Goal: Transaction & Acquisition: Book appointment/travel/reservation

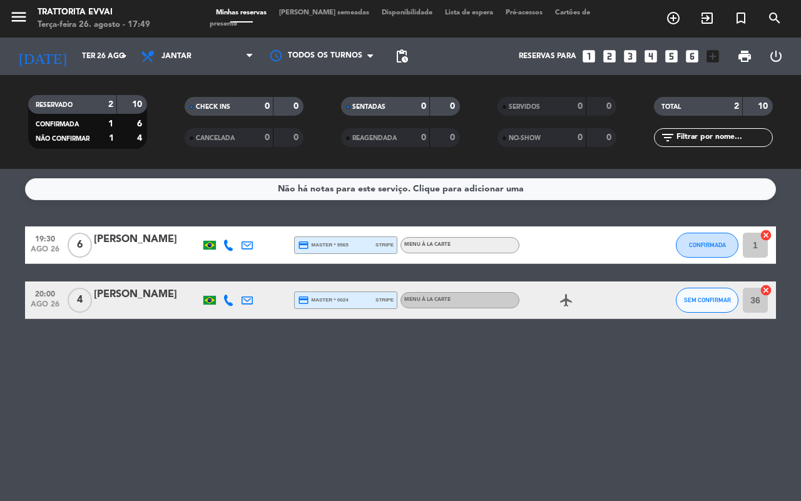
click at [707, 58] on icon "add_box" at bounding box center [713, 56] width 16 height 16
click at [715, 55] on icon "add_box" at bounding box center [713, 56] width 16 height 16
click at [606, 58] on icon "looks_two" at bounding box center [610, 56] width 16 height 16
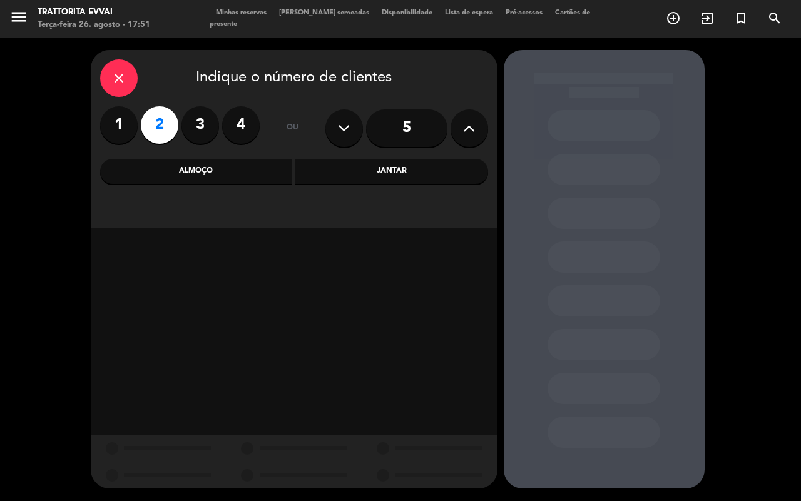
click at [345, 167] on div "Jantar" at bounding box center [391, 171] width 193 height 25
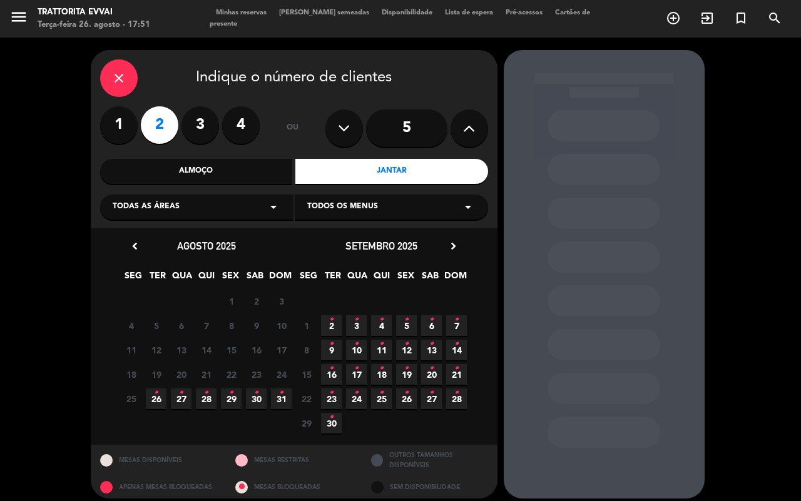
click at [210, 404] on span "28 •" at bounding box center [206, 399] width 21 height 21
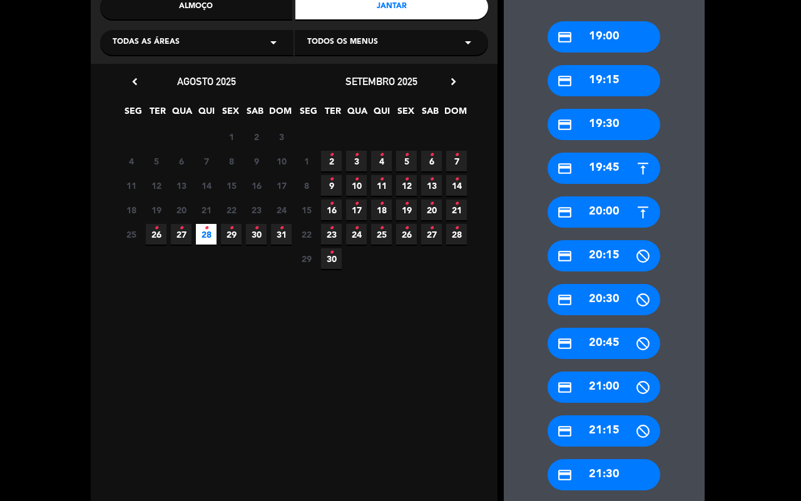
scroll to position [232, 0]
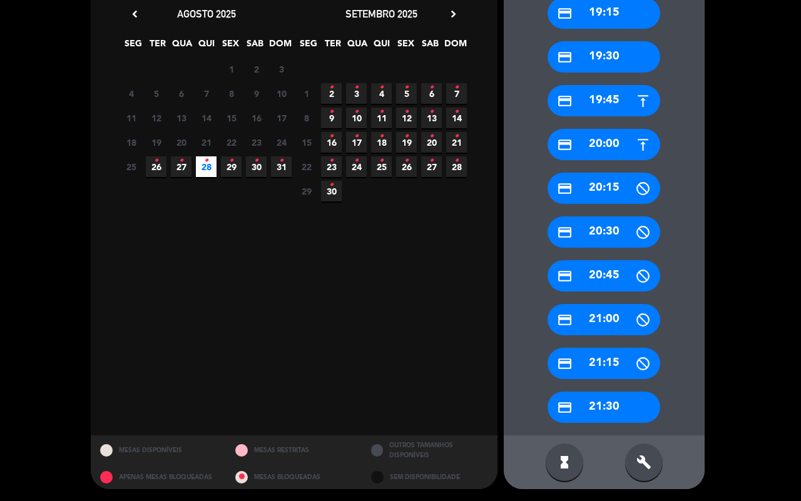
click at [605, 395] on div "credit_card 21:30" at bounding box center [604, 407] width 113 height 31
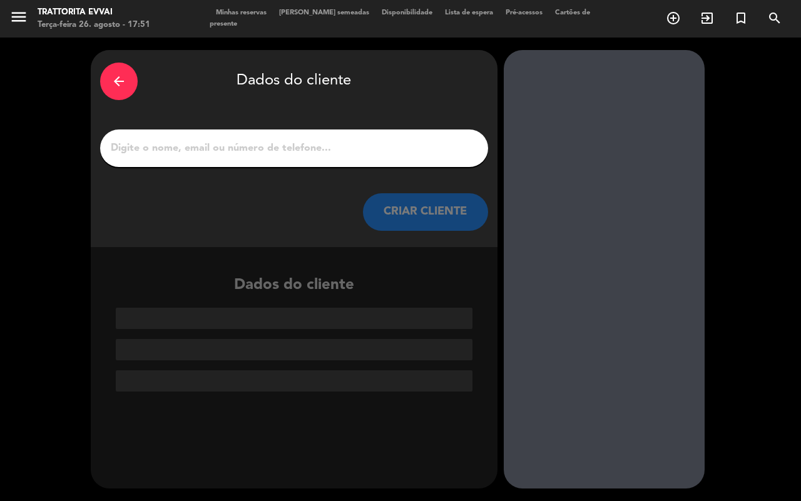
scroll to position [0, 0]
click at [202, 135] on div at bounding box center [294, 149] width 388 height 38
drag, startPoint x: 192, startPoint y: 145, endPoint x: 190, endPoint y: 153, distance: 9.1
click at [192, 149] on input "1" at bounding box center [294, 149] width 369 height 18
paste input "[PERSON_NAME]"
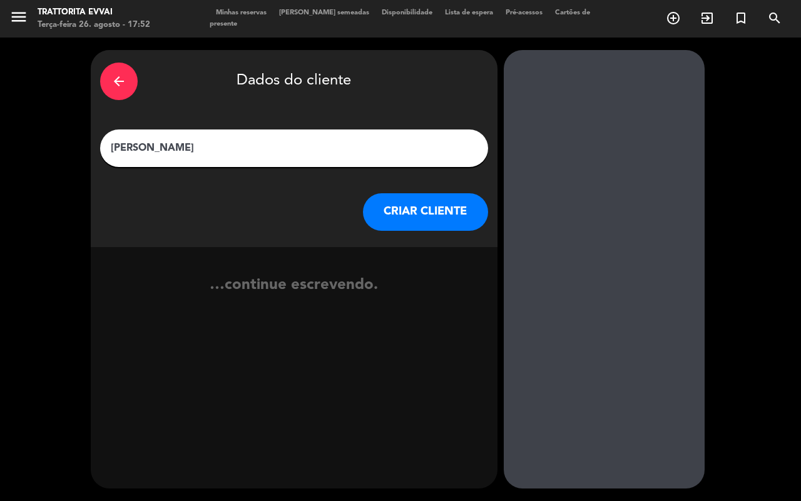
type input "[PERSON_NAME]"
click at [460, 213] on button "CRIAR CLIENTE" at bounding box center [425, 212] width 125 height 38
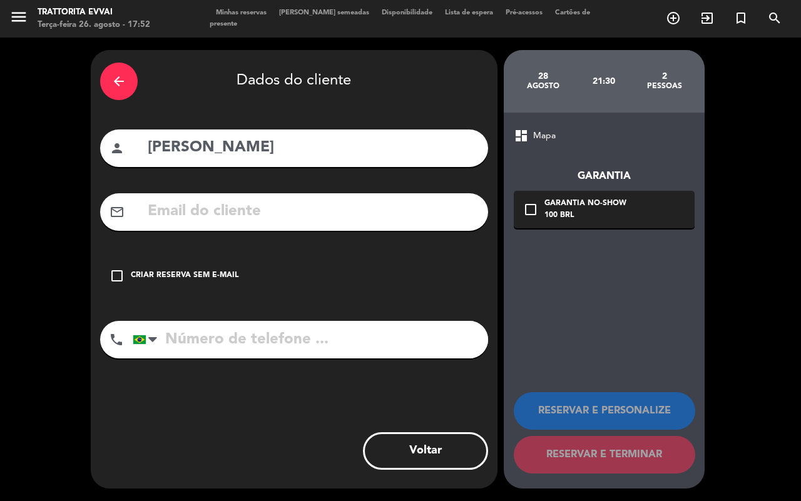
click at [105, 270] on div "check_box_outline_blank Criar reserva sem e-mail" at bounding box center [294, 276] width 388 height 38
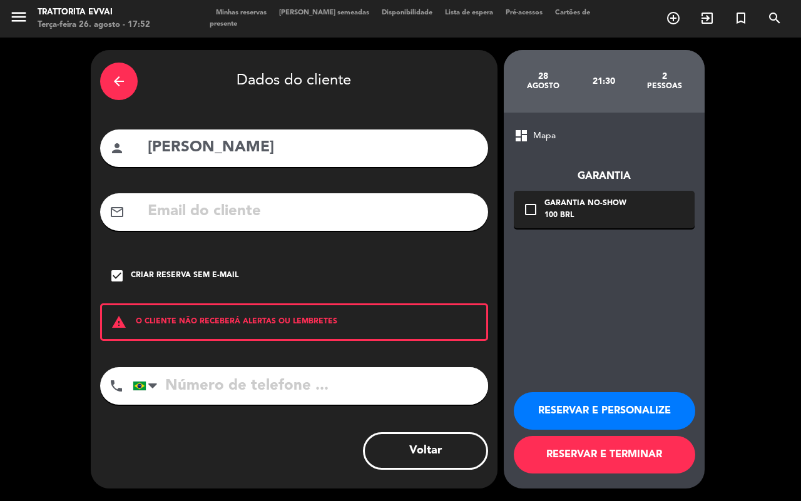
click at [185, 384] on input "tel" at bounding box center [311, 386] width 356 height 38
click at [210, 399] on input "tel" at bounding box center [311, 386] width 356 height 38
paste input "1799670-0428"
click at [329, 391] on input "1799670-0428" at bounding box center [311, 386] width 356 height 38
type input "1799670-0428"
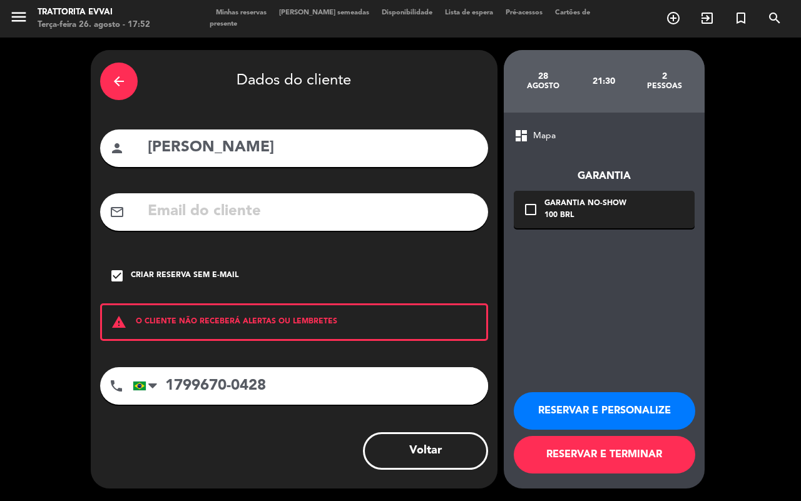
click at [580, 459] on button "RESERVAR E TERMINAR" at bounding box center [605, 455] width 182 height 38
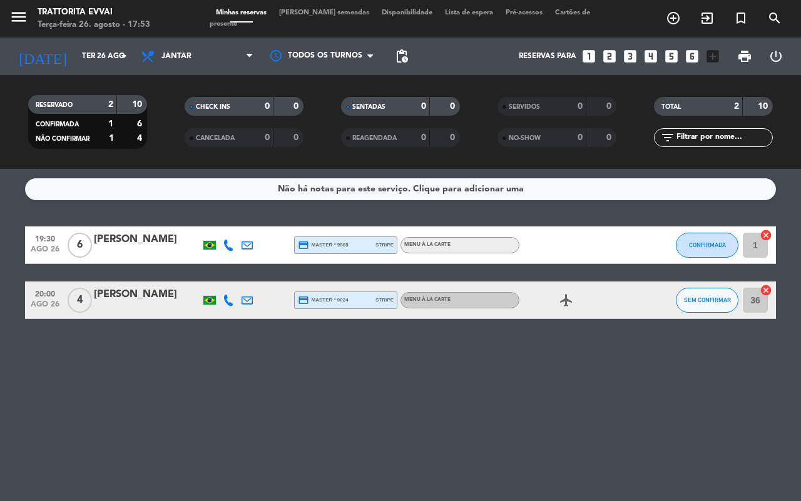
click at [565, 297] on icon "airplanemode_active" at bounding box center [566, 300] width 15 height 15
click at [126, 290] on div "[PERSON_NAME]" at bounding box center [147, 295] width 106 height 16
